Goal: Transaction & Acquisition: Purchase product/service

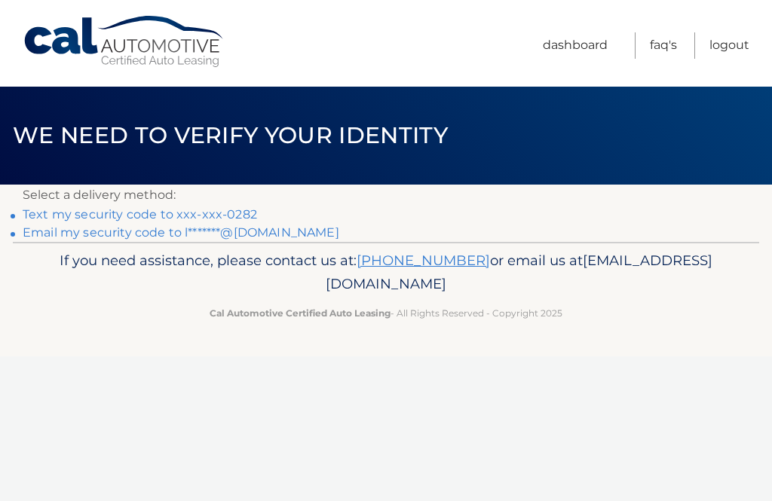
click at [235, 213] on link "Text my security code to xxx-xxx-0282" at bounding box center [140, 214] width 235 height 14
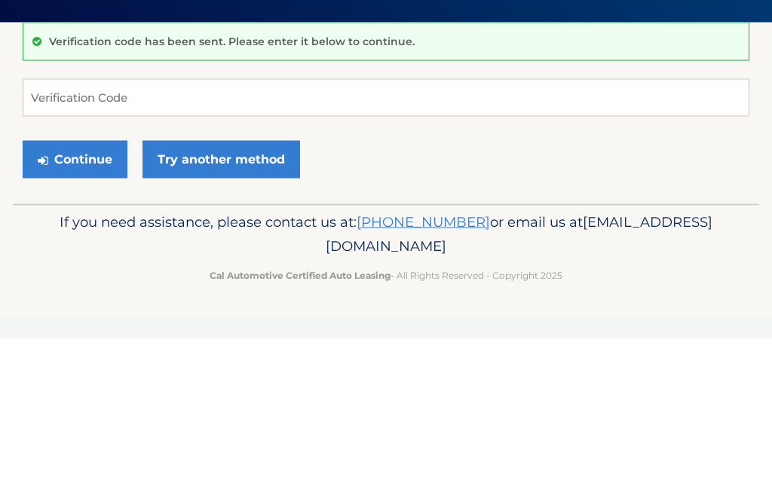
scroll to position [163, 0]
click at [172, 241] on input "Verification Code" at bounding box center [386, 260] width 727 height 38
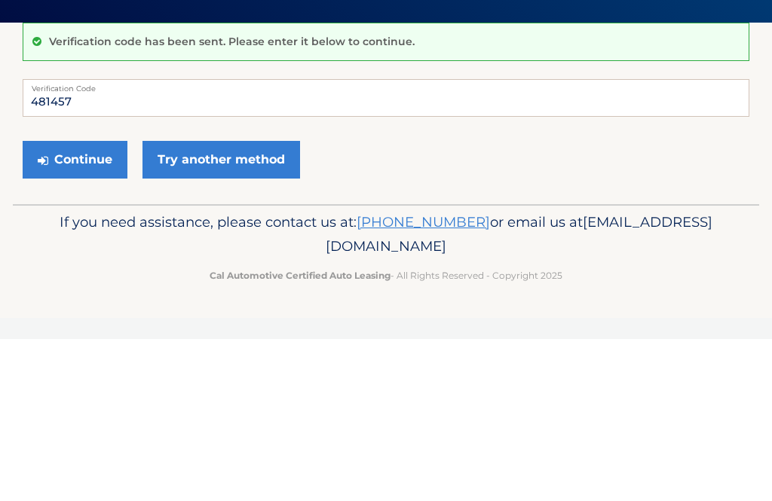
type input "481457"
click at [99, 303] on button "Continue" at bounding box center [75, 322] width 105 height 38
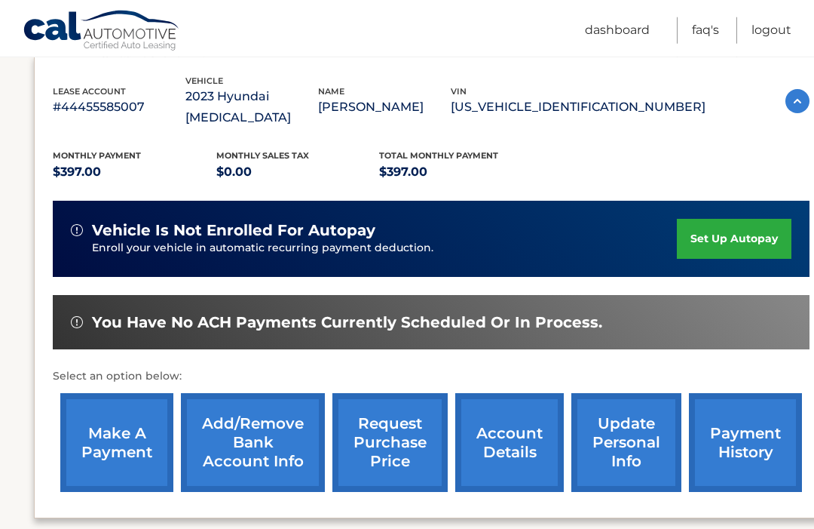
scroll to position [256, 0]
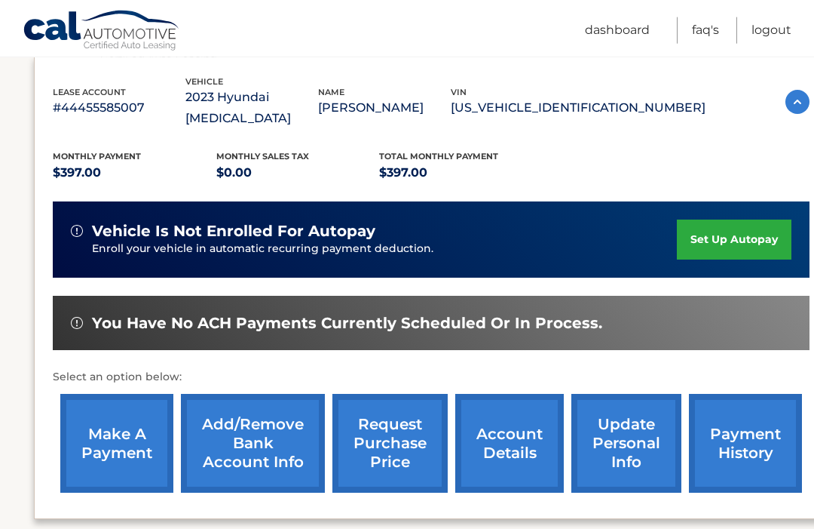
click at [107, 423] on link "make a payment" at bounding box center [116, 443] width 113 height 99
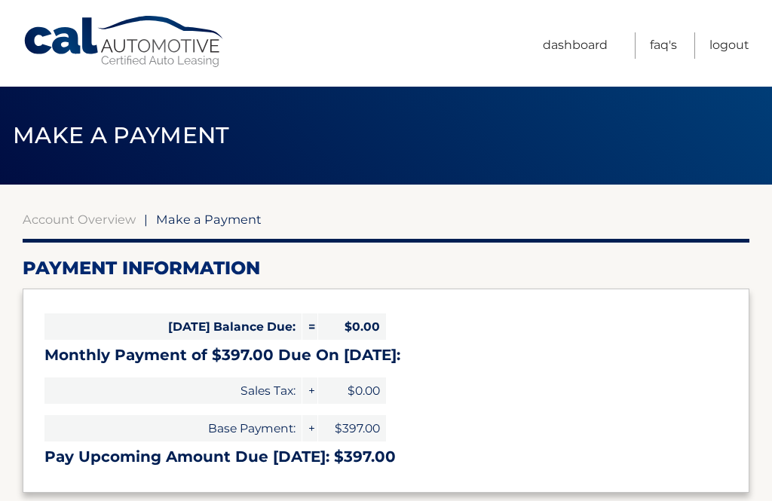
select select "MjYwNjQ4MWYtOTBkNi00YmIyLTliYTYtMmI5ZDkyMDFiNzhk"
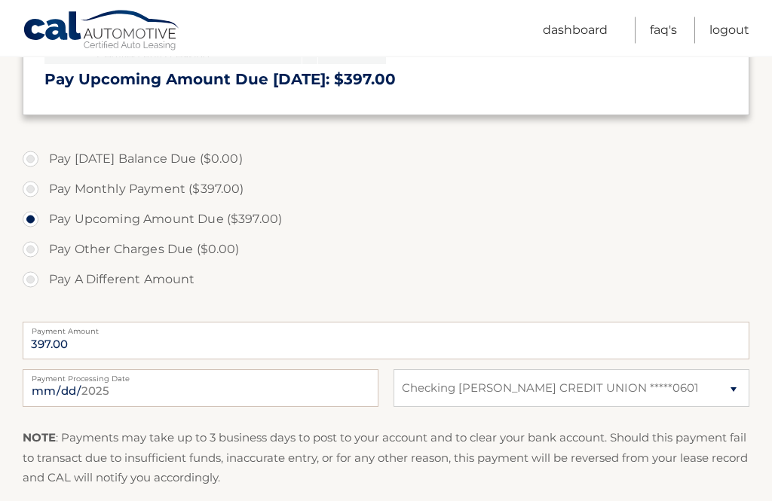
scroll to position [377, 0]
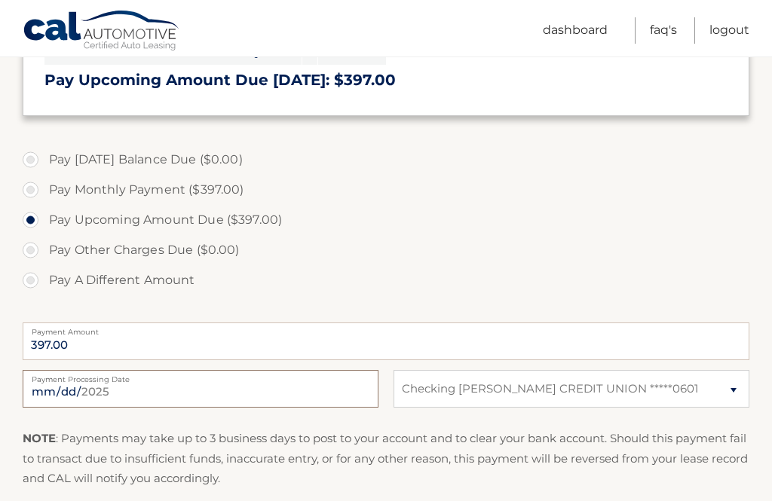
click at [279, 399] on input "2025-08-25" at bounding box center [201, 389] width 356 height 38
type input "2025-09-01"
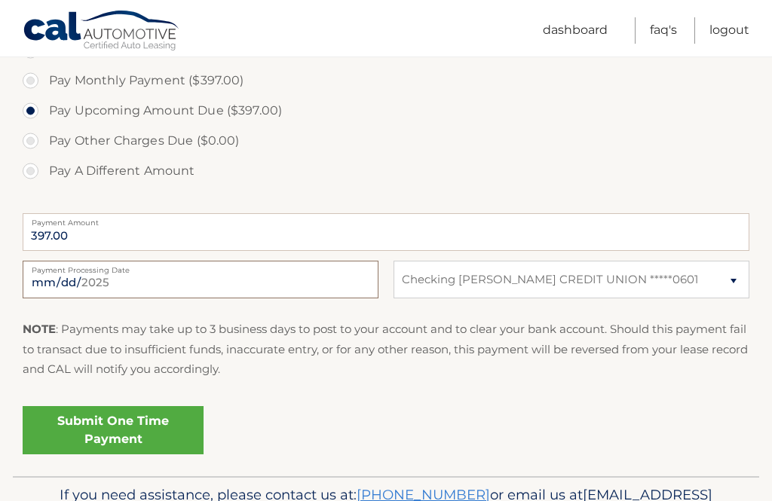
scroll to position [524, 0]
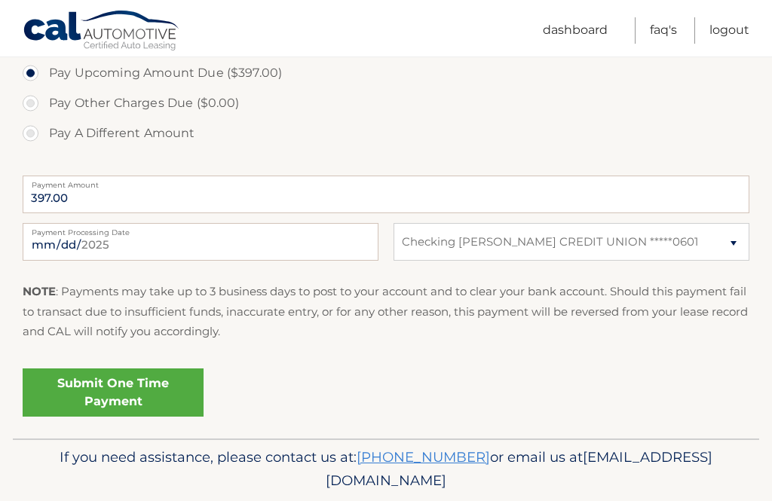
click at [155, 385] on link "Submit One Time Payment" at bounding box center [113, 393] width 181 height 48
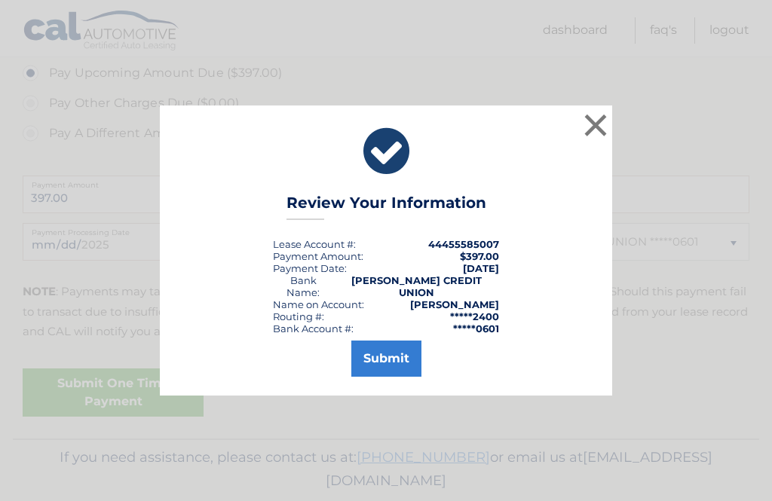
click at [391, 376] on button "Submit" at bounding box center [386, 359] width 70 height 36
